Goal: Navigation & Orientation: Understand site structure

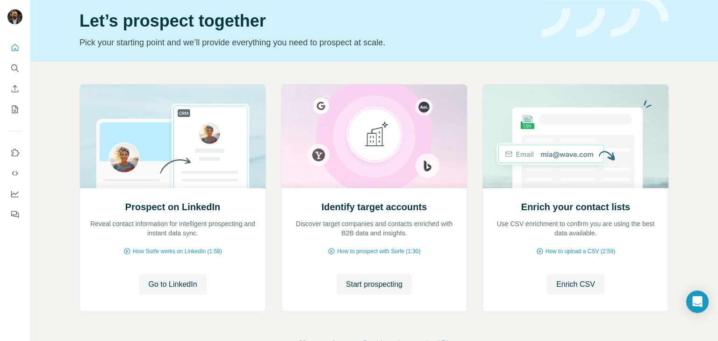
scroll to position [16, 0]
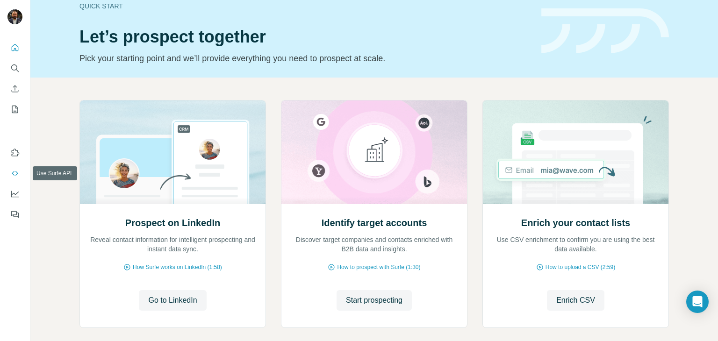
click at [17, 178] on icon "Use Surfe API" at bounding box center [14, 173] width 9 height 9
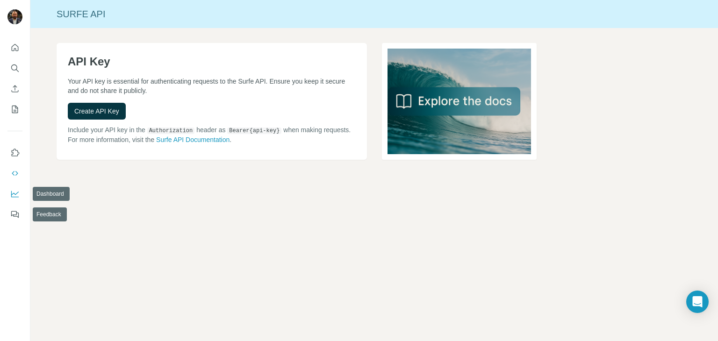
click at [17, 193] on icon "Dashboard" at bounding box center [14, 193] width 9 height 9
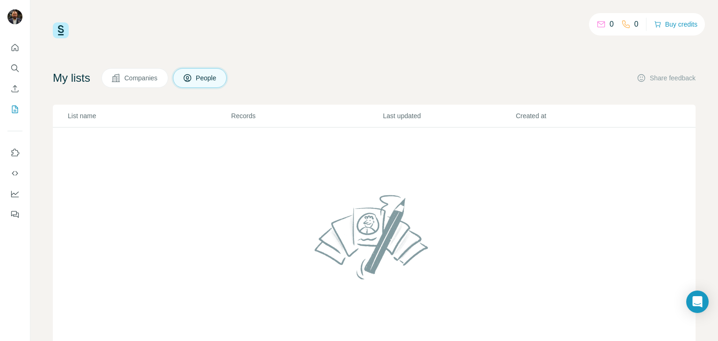
click at [254, 122] on th "Records" at bounding box center [307, 116] width 152 height 23
click at [241, 115] on p "Records" at bounding box center [306, 115] width 151 height 9
click at [53, 113] on th "List name" at bounding box center [142, 116] width 178 height 23
click at [76, 114] on p "List name" at bounding box center [149, 115] width 163 height 9
click at [397, 116] on p "Last updated" at bounding box center [449, 115] width 132 height 9
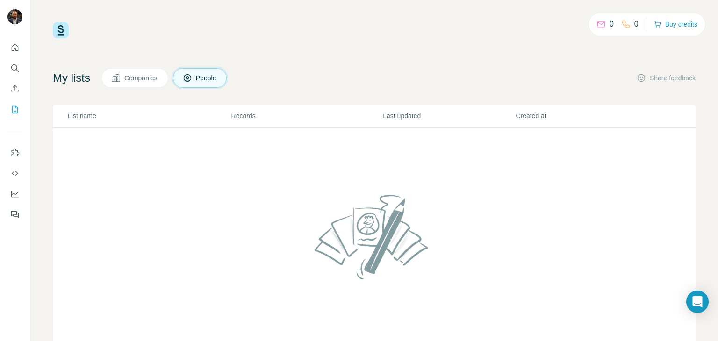
click at [517, 118] on p "Created at" at bounding box center [581, 115] width 132 height 9
